Goal: Find specific page/section: Find specific page/section

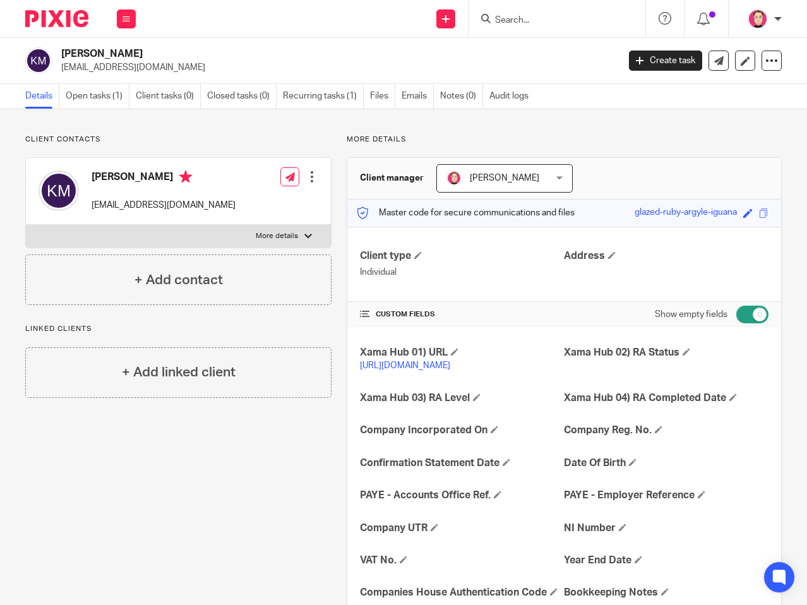
click at [557, 32] on div at bounding box center [557, 18] width 177 height 37
click at [551, 26] on div at bounding box center [557, 18] width 177 height 37
click at [539, 23] on input "Search" at bounding box center [551, 20] width 114 height 11
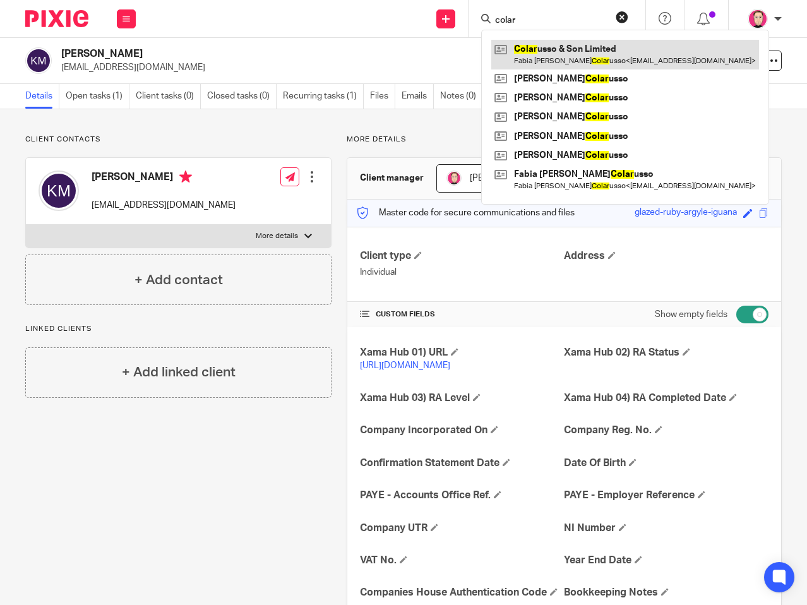
type input "colar"
click at [600, 51] on link at bounding box center [626, 54] width 268 height 29
